Goal: Task Accomplishment & Management: Manage account settings

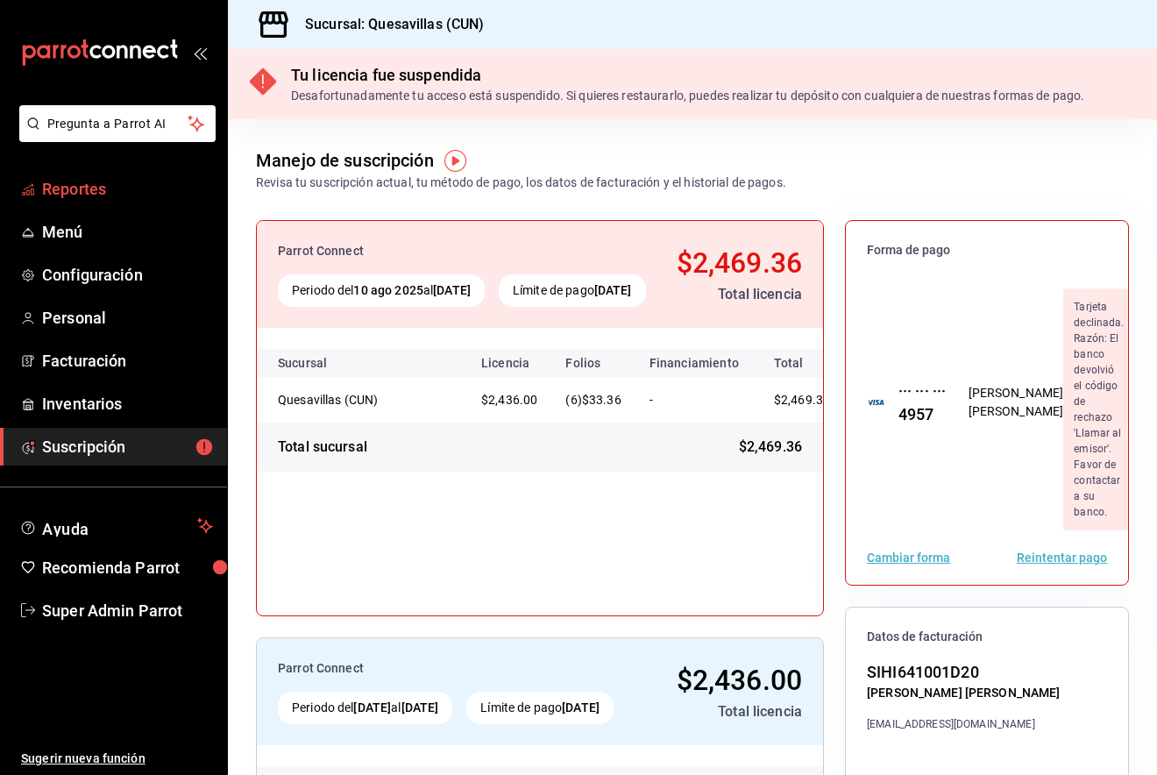
click at [123, 205] on link "Reportes" at bounding box center [113, 189] width 227 height 38
click at [1034, 557] on button "Reintentar pago" at bounding box center [1062, 558] width 90 height 12
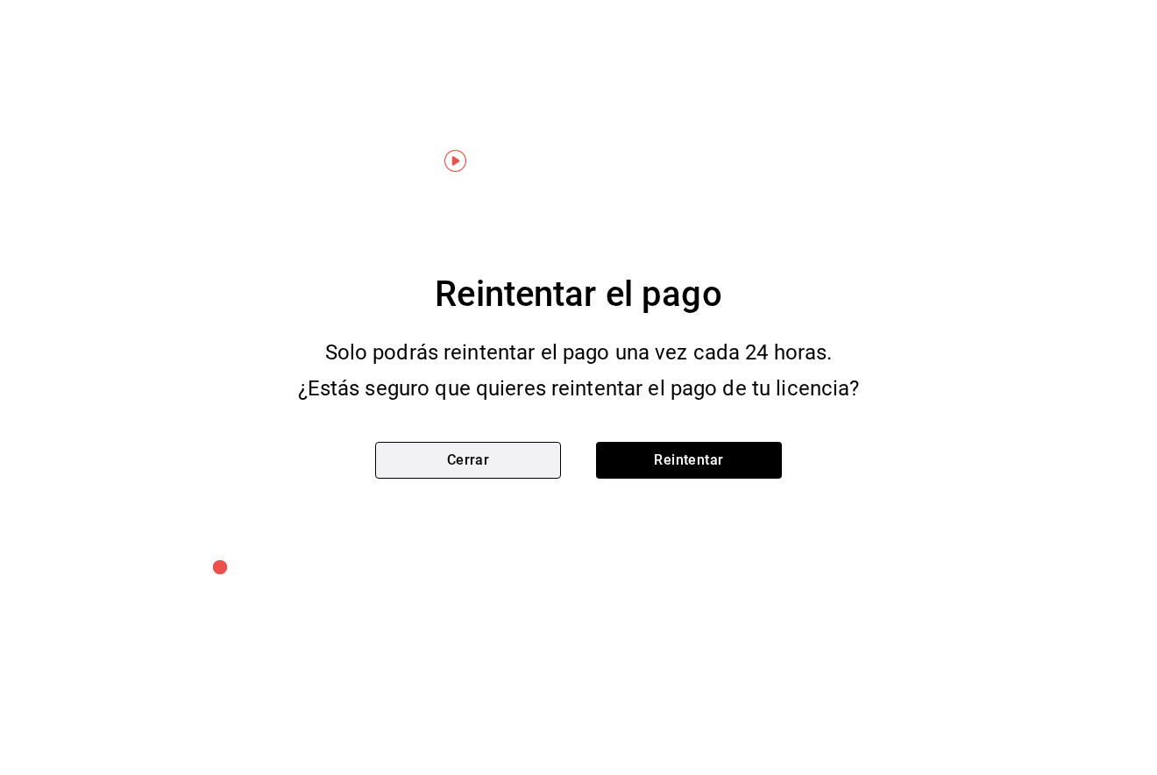
click at [512, 463] on button "Cerrar" at bounding box center [468, 460] width 186 height 37
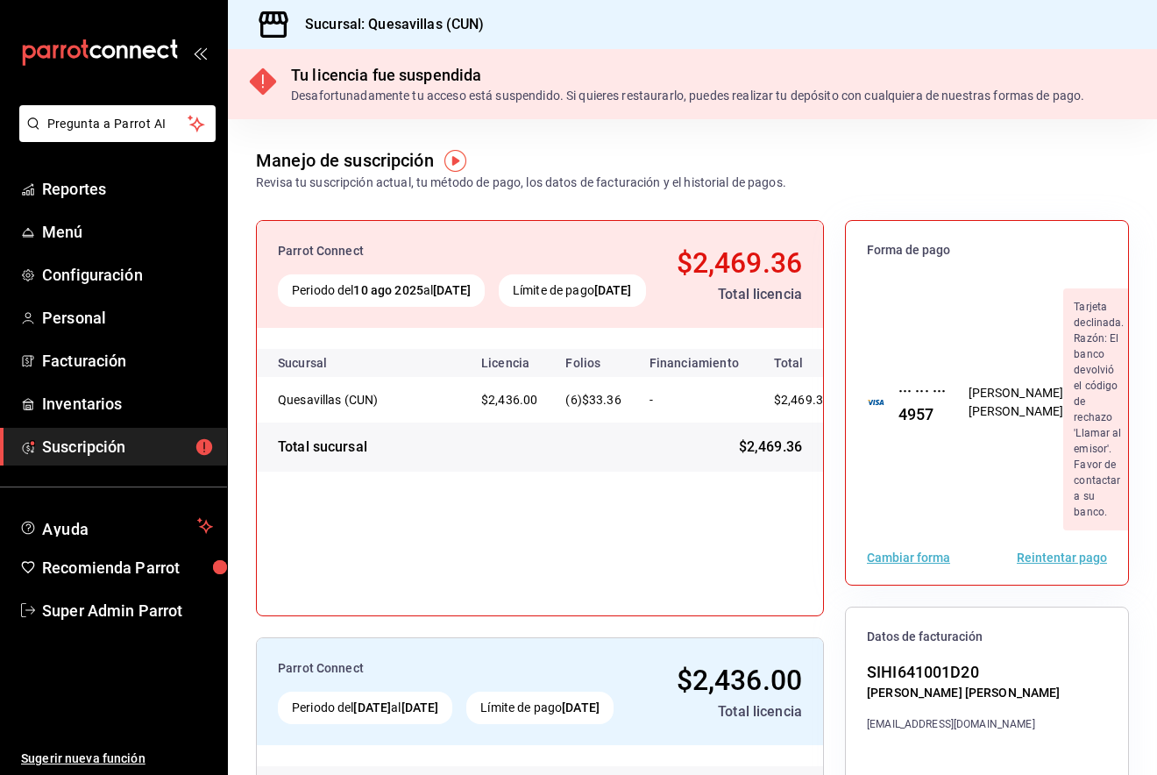
click at [904, 552] on button "Cambiar forma" at bounding box center [908, 558] width 83 height 12
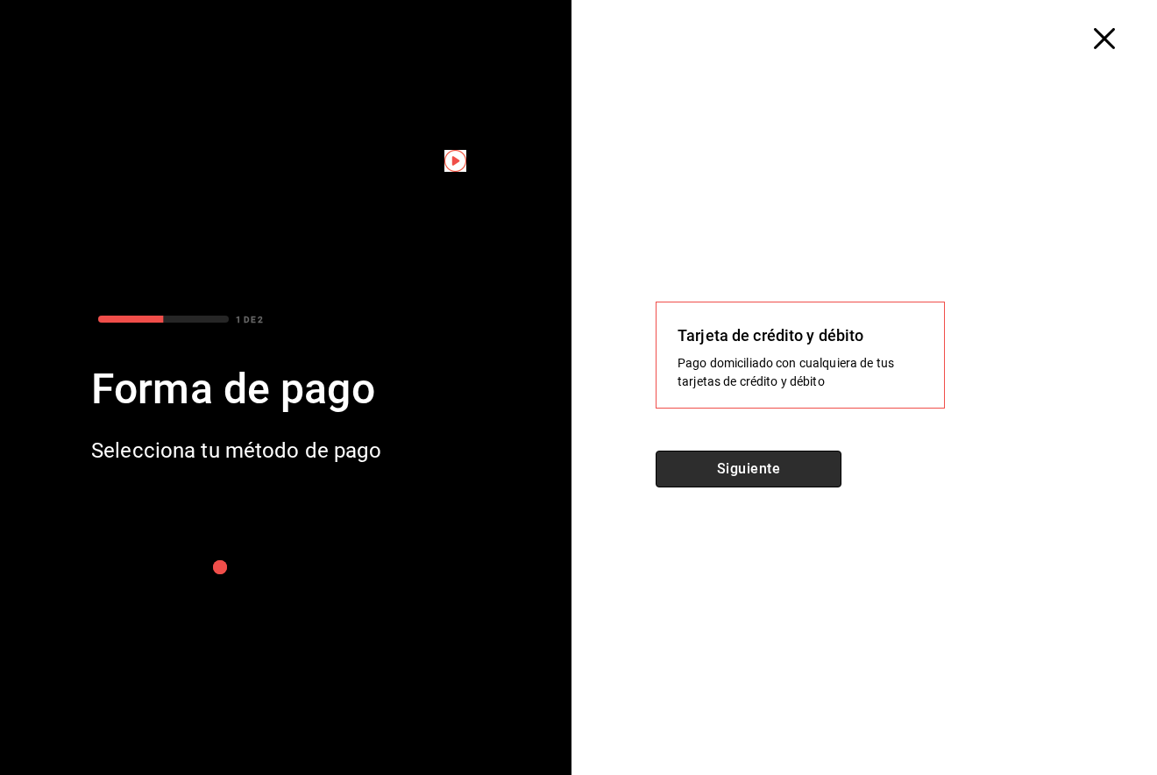
click at [785, 462] on button "Siguiente" at bounding box center [749, 469] width 186 height 37
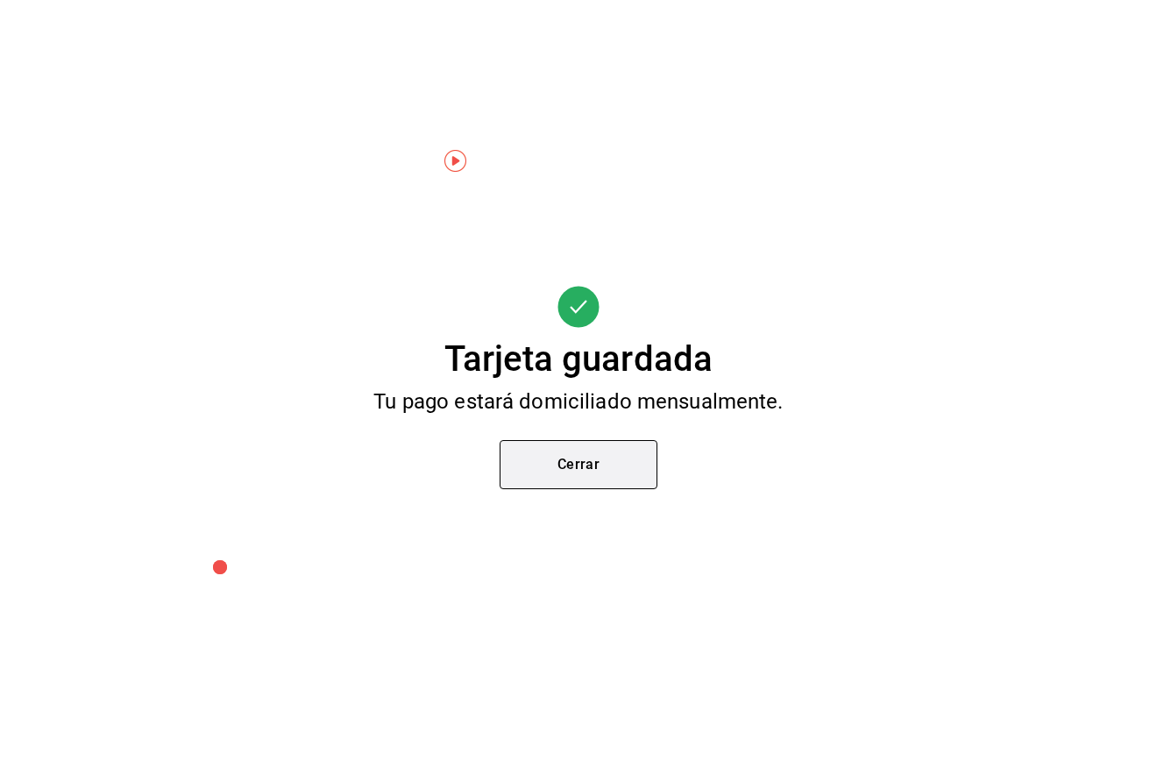
click at [588, 467] on button "Cerrar" at bounding box center [579, 464] width 158 height 49
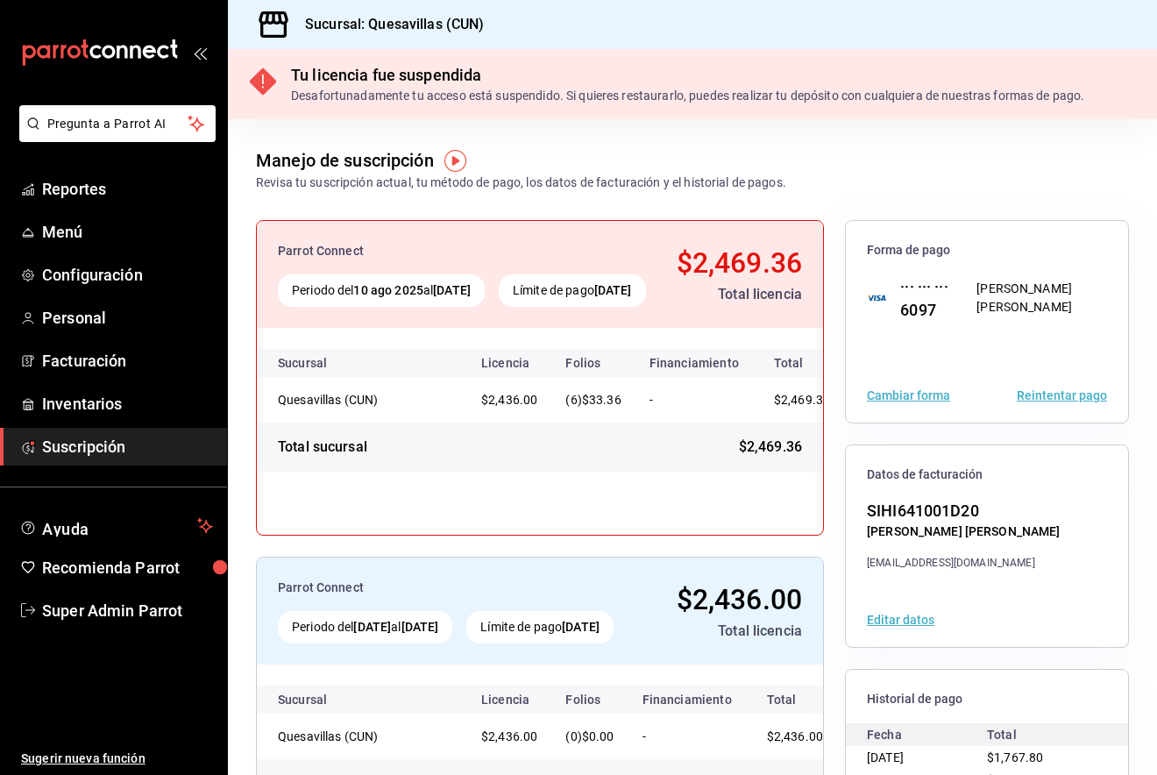
click at [1062, 398] on button "Reintentar pago" at bounding box center [1062, 395] width 90 height 12
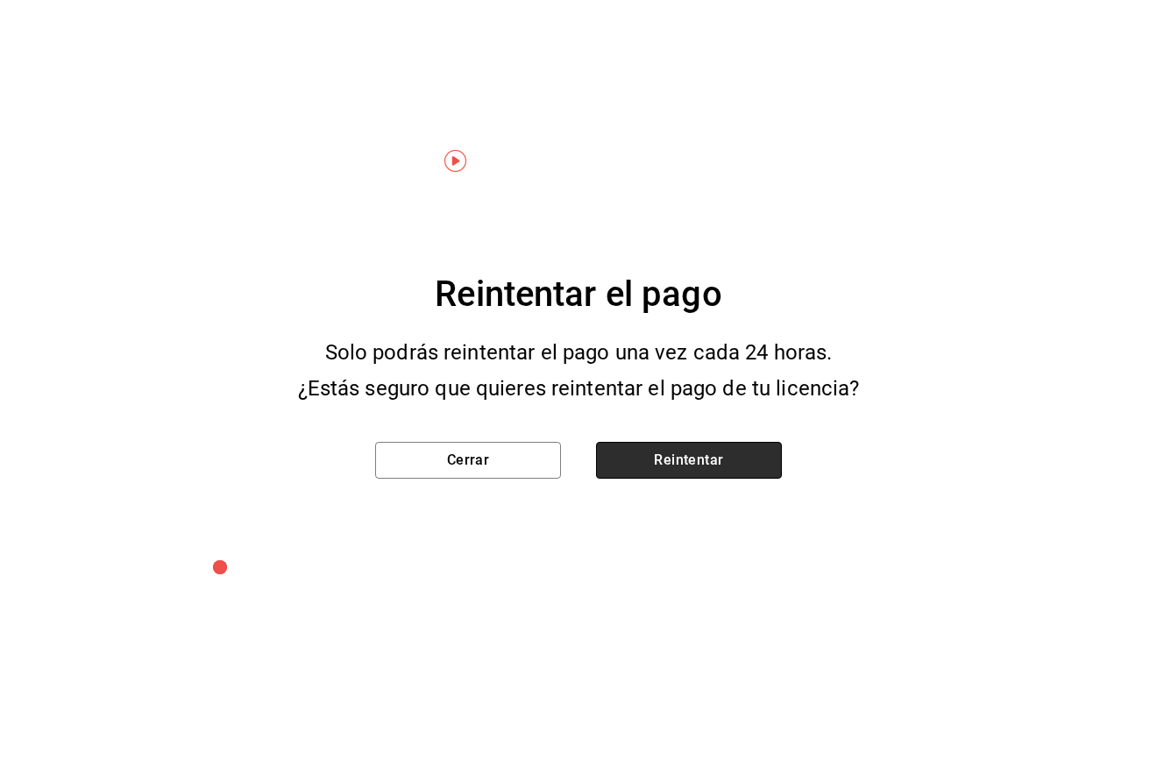
click at [717, 455] on button "Reintentar" at bounding box center [689, 460] width 186 height 37
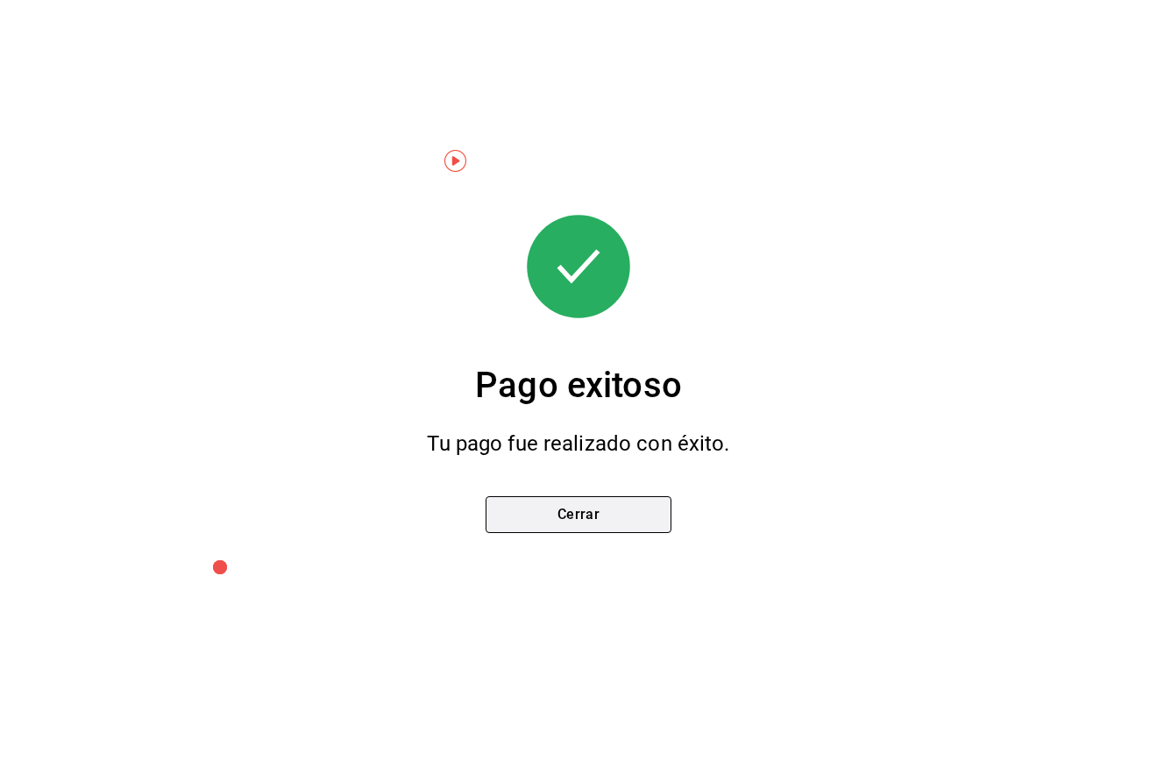
click at [633, 509] on button "Cerrar" at bounding box center [579, 514] width 186 height 37
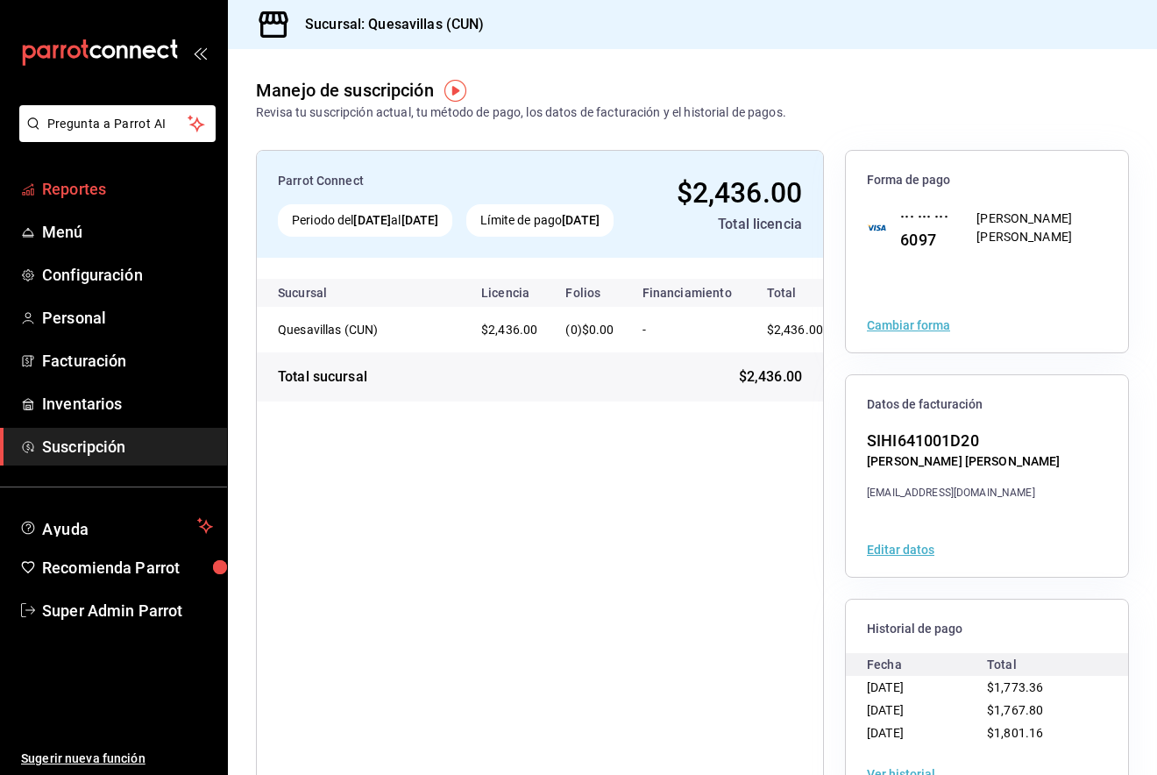
click at [88, 192] on span "Reportes" at bounding box center [127, 189] width 171 height 24
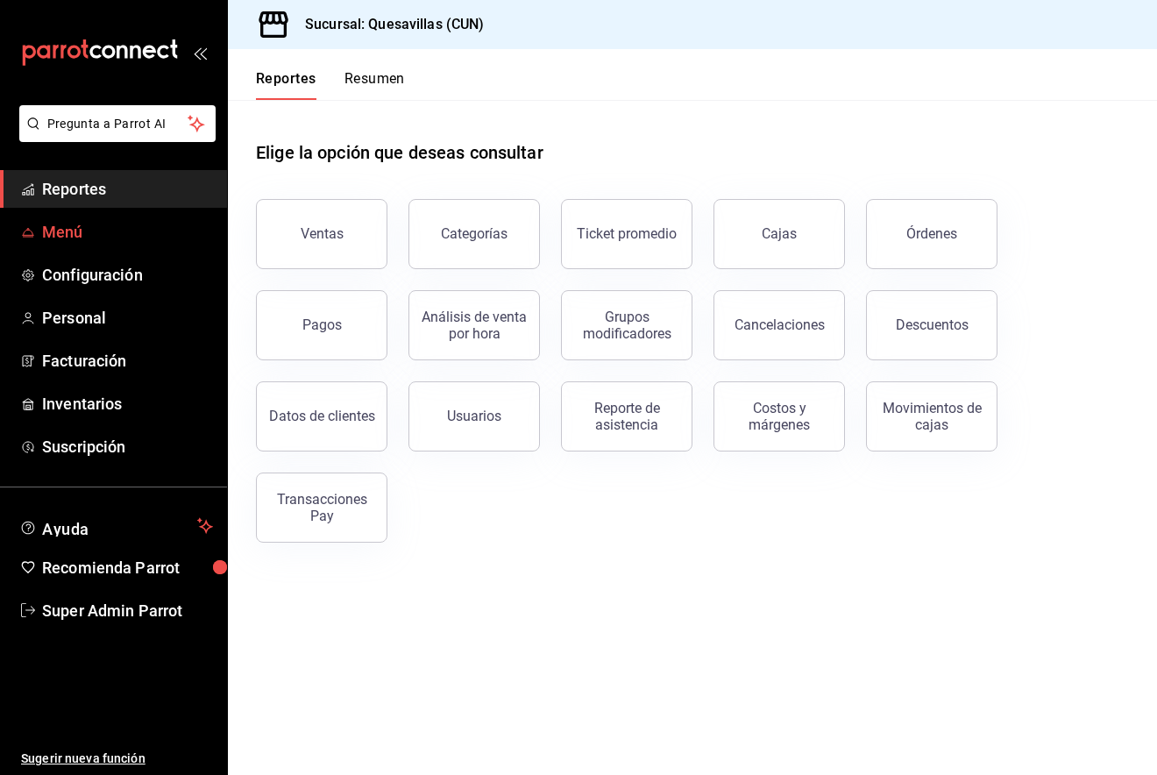
click at [93, 224] on span "Menú" at bounding box center [127, 232] width 171 height 24
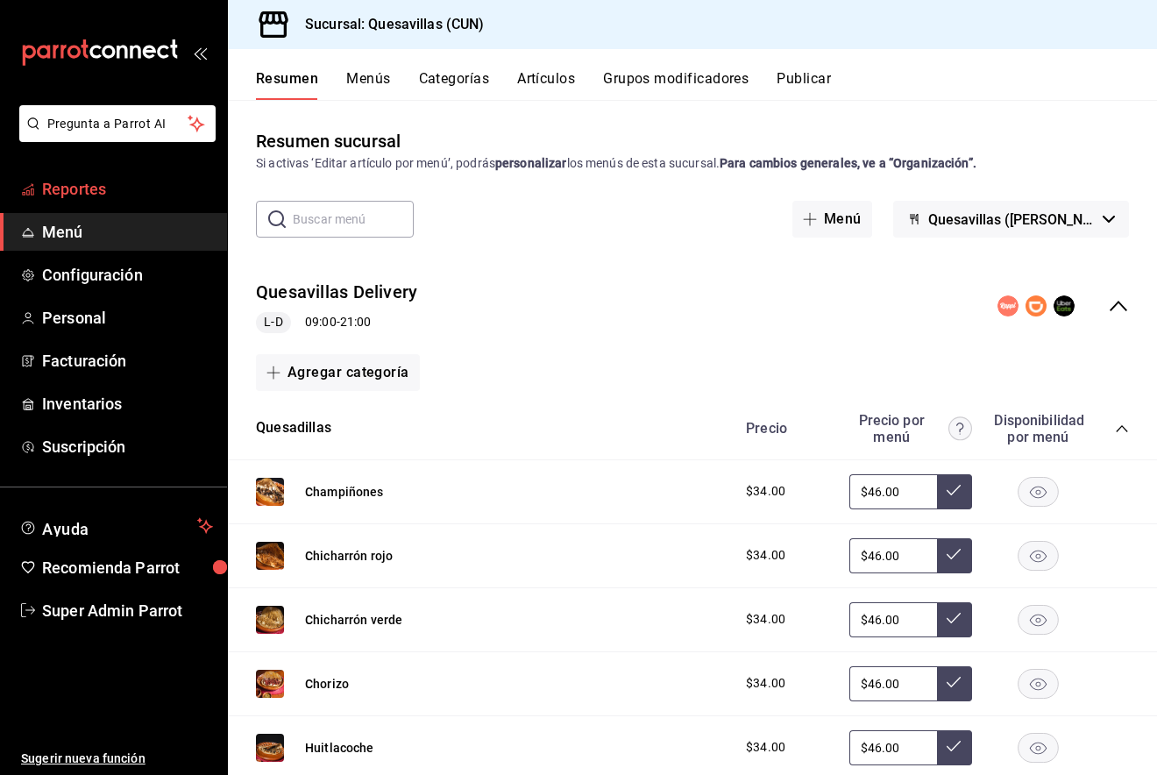
click at [98, 188] on span "Reportes" at bounding box center [127, 189] width 171 height 24
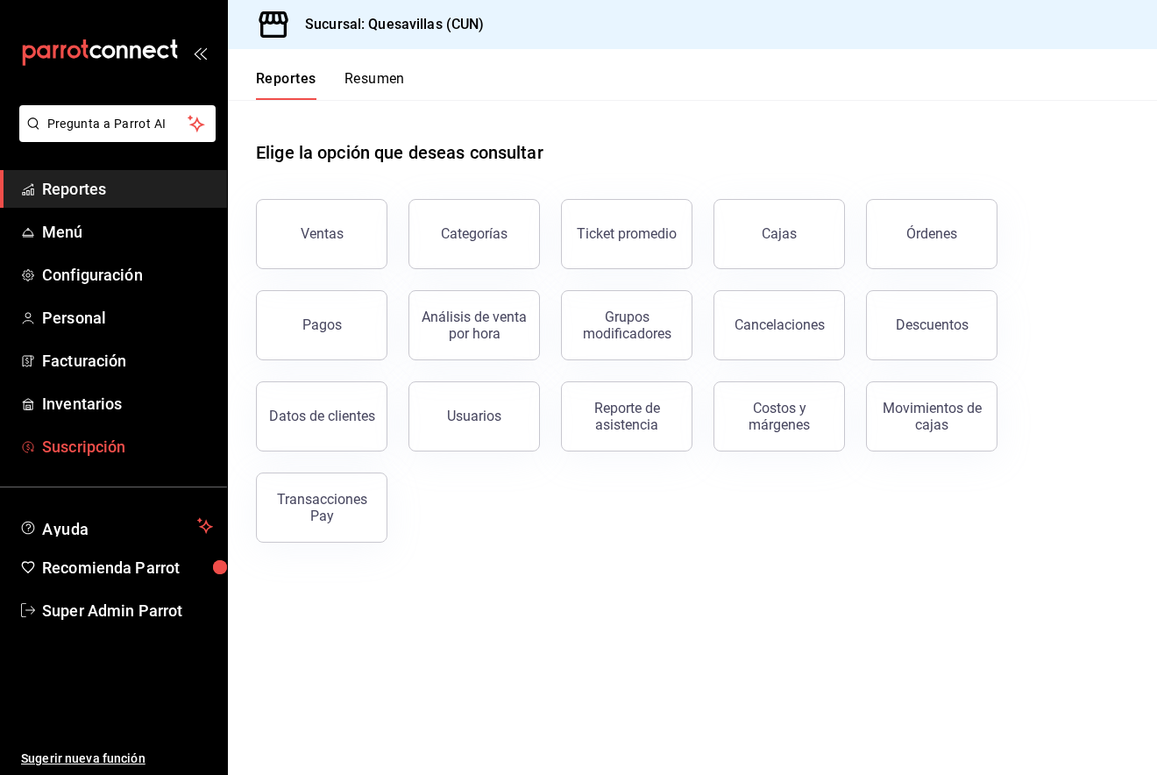
click at [113, 433] on link "Suscripción" at bounding box center [113, 447] width 227 height 38
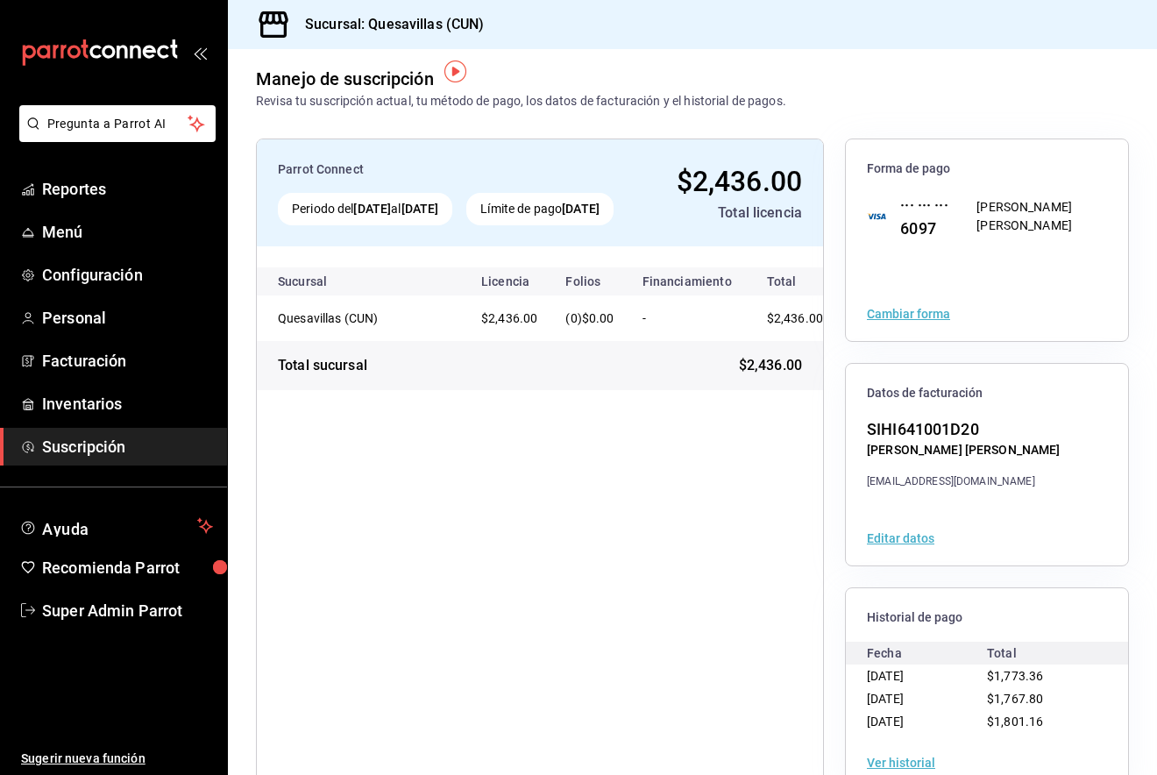
scroll to position [55, 0]
